Goal: Information Seeking & Learning: Check status

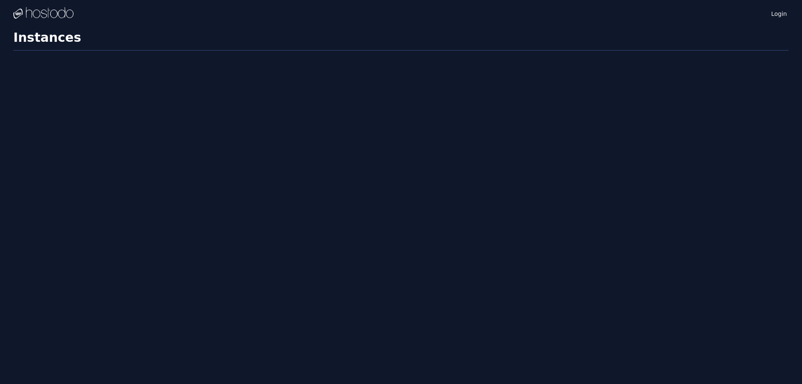
click at [456, 35] on h1 "Instances" at bounding box center [400, 40] width 775 height 20
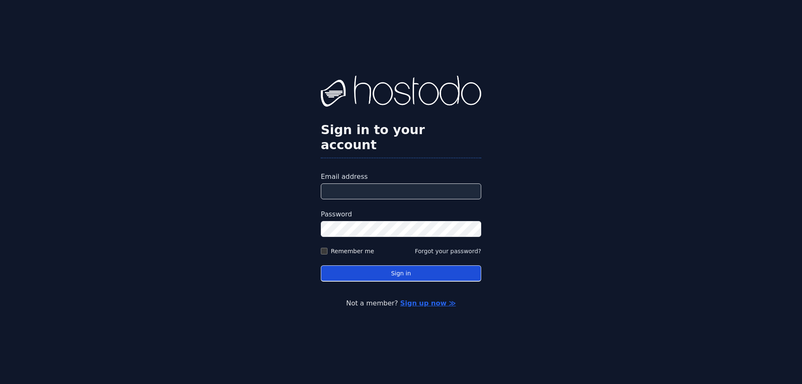
type input "**********"
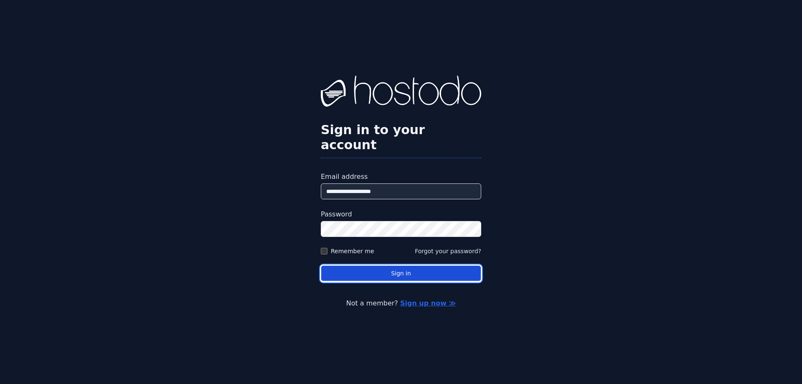
click at [395, 268] on button "Sign in" at bounding box center [401, 273] width 160 height 16
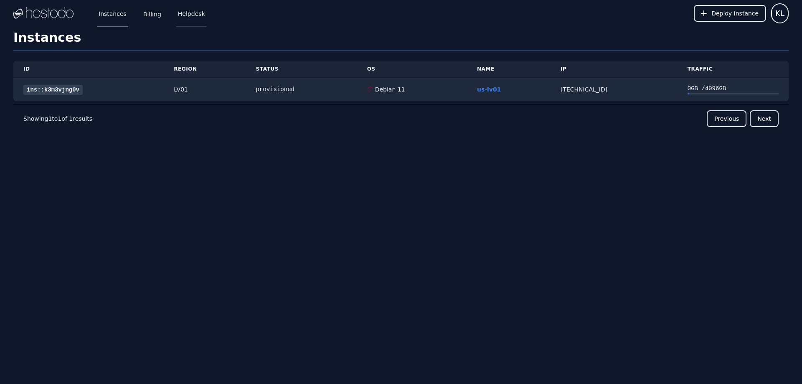
click at [194, 18] on link "Helpdesk" at bounding box center [191, 14] width 30 height 28
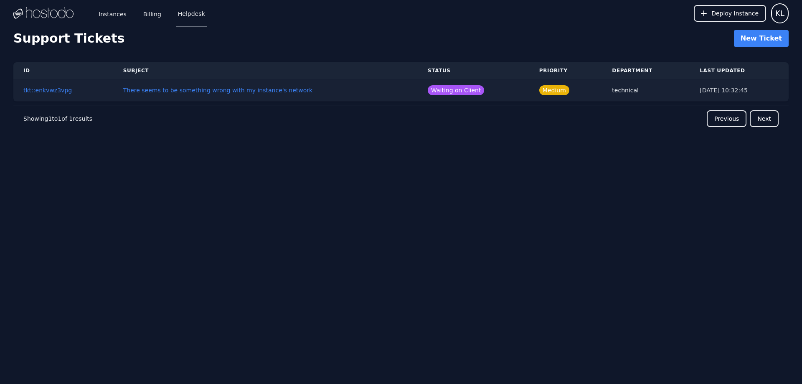
click at [428, 87] on span "Waiting on Client" at bounding box center [456, 90] width 56 height 10
click at [398, 91] on td "There seems to be something wrong with my instance's network" at bounding box center [265, 90] width 305 height 22
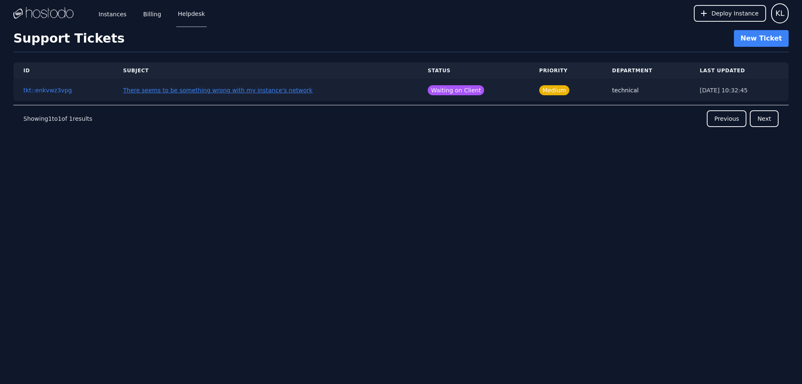
click at [217, 89] on button "There seems to be something wrong with my instance's network" at bounding box center [217, 90] width 189 height 8
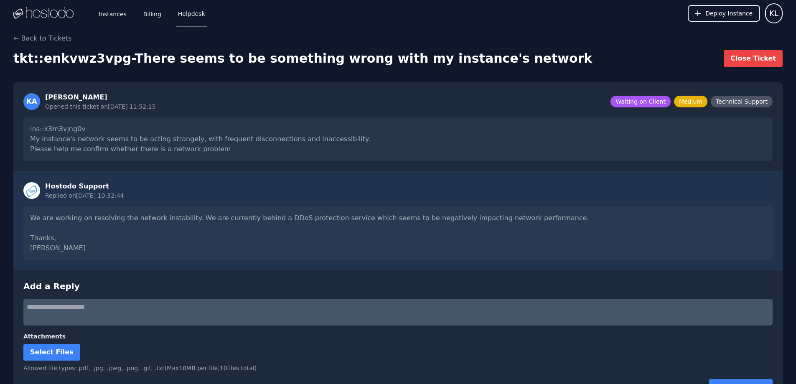
click at [109, 220] on div "We are working on resolving the network instability. We are currently behind a …" at bounding box center [397, 232] width 749 height 53
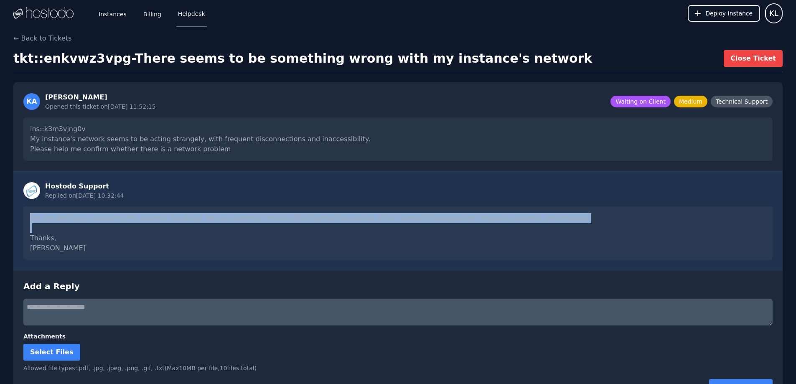
click at [109, 220] on div "We are working on resolving the network instability. We are currently behind a …" at bounding box center [397, 232] width 749 height 53
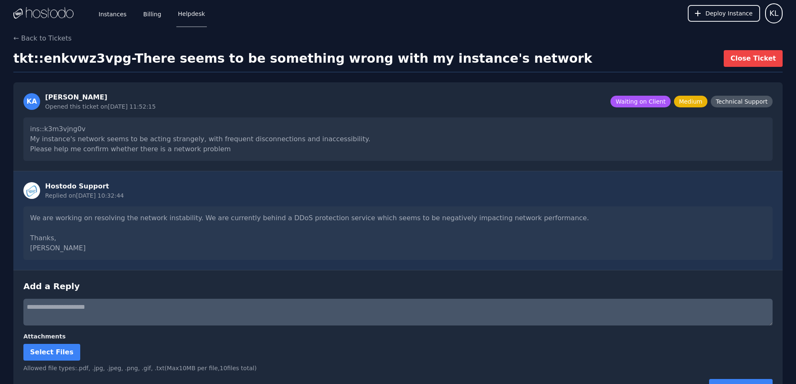
click at [80, 232] on div "We are working on resolving the network instability. We are currently behind a …" at bounding box center [397, 232] width 749 height 53
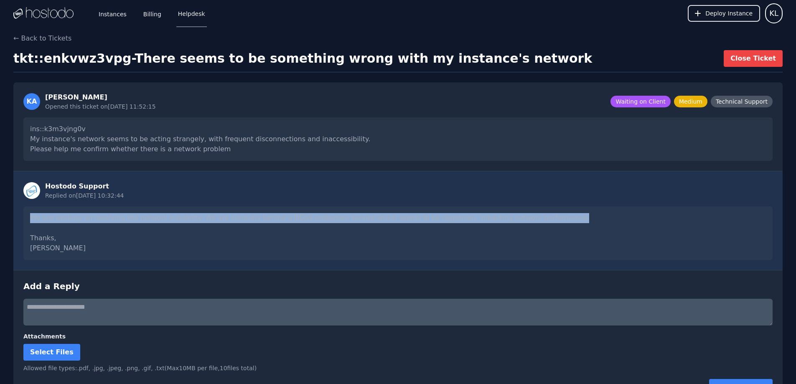
drag, startPoint x: 31, startPoint y: 219, endPoint x: 539, endPoint y: 219, distance: 508.0
click at [539, 219] on div "We are working on resolving the network instability. We are currently behind a …" at bounding box center [397, 232] width 749 height 53
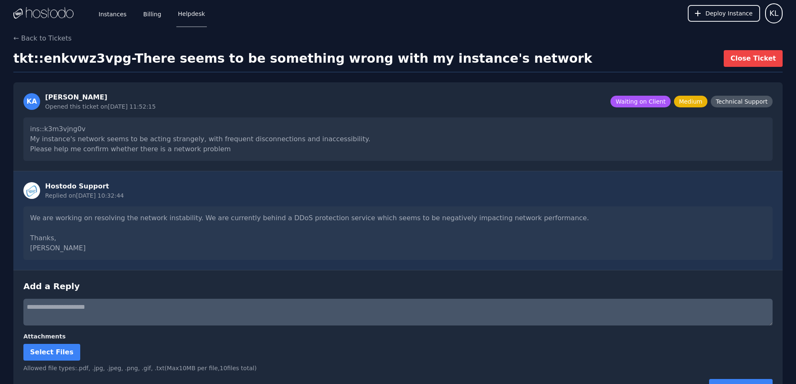
click at [183, 236] on div "We are working on resolving the network instability. We are currently behind a …" at bounding box center [397, 232] width 749 height 53
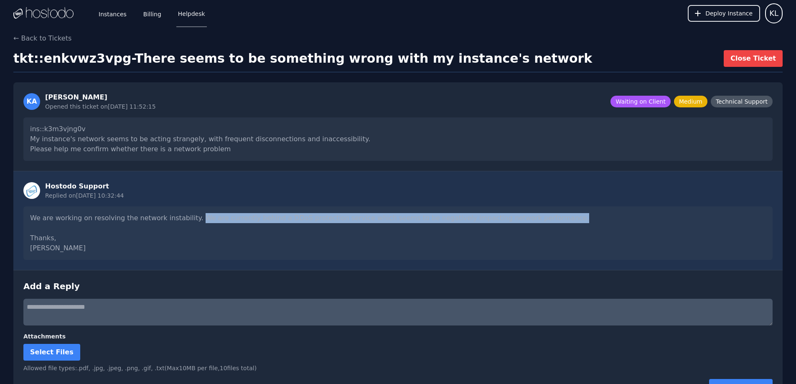
drag, startPoint x: 188, startPoint y: 218, endPoint x: 541, endPoint y: 218, distance: 353.4
click at [541, 218] on div "We are working on resolving the network instability. We are currently behind a …" at bounding box center [397, 232] width 749 height 53
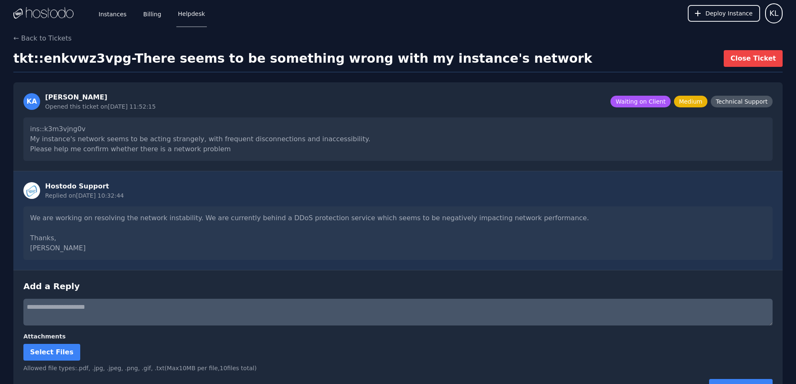
click at [176, 218] on div "We are working on resolving the network instability. We are currently behind a …" at bounding box center [397, 232] width 749 height 53
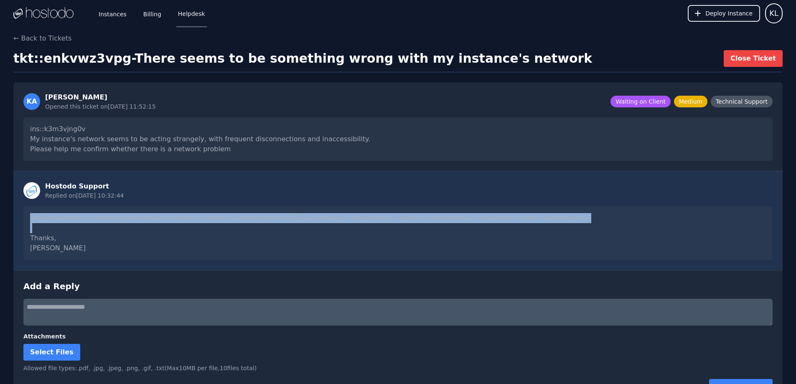
click at [176, 218] on div "We are working on resolving the network instability. We are currently behind a …" at bounding box center [397, 232] width 749 height 53
copy div "We are working on resolving the network instability. We are currently behind a …"
click at [336, 228] on div "We are working on resolving the network instability. We are currently behind a …" at bounding box center [397, 232] width 749 height 53
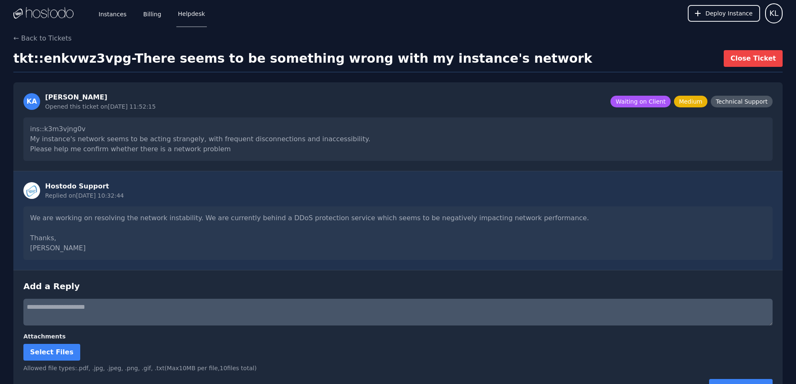
click at [625, 30] on div "Instances Billing Helpdesk Deploy Instance KL Instances SSH Keys Billing Helpde…" at bounding box center [398, 203] width 796 height 406
click at [636, 31] on div "Instances Billing Helpdesk Deploy Instance KL Instances SSH Keys Billing Helpde…" at bounding box center [398, 203] width 796 height 406
